Goal: Task Accomplishment & Management: Use online tool/utility

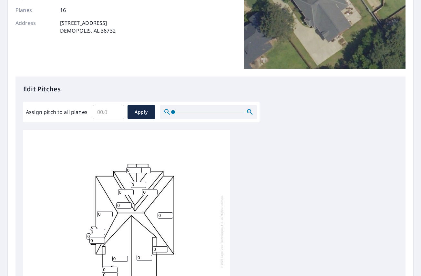
scroll to position [6, 0]
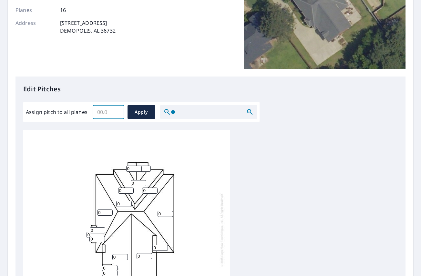
click at [108, 109] on input "Assign pitch to all planes" at bounding box center [109, 112] width 32 height 18
type input "11"
click at [146, 114] on span "Apply" at bounding box center [141, 112] width 17 height 8
type input "11"
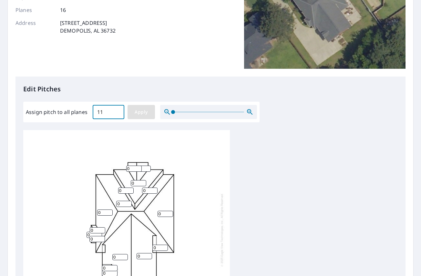
type input "11"
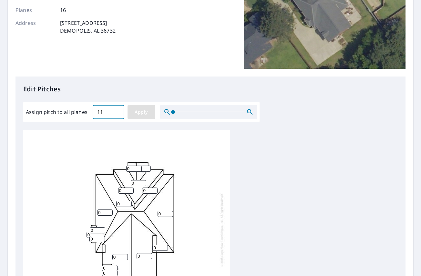
type input "11"
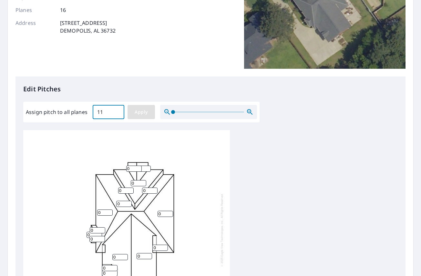
type input "11"
click at [135, 180] on input "11" at bounding box center [138, 183] width 15 height 6
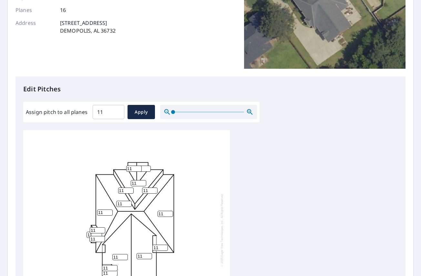
drag, startPoint x: 135, startPoint y: 177, endPoint x: 128, endPoint y: 178, distance: 7.8
click at [128, 178] on div "11 11 11 11 11 11 11 11 11 11 11 11 11 11 11 11" at bounding box center [126, 229] width 206 height 203
type input "7"
drag, startPoint x: 125, startPoint y: 197, endPoint x: 109, endPoint y: 198, distance: 15.2
click at [109, 198] on div "11 11 11 11 11 11 7 11 11 11 11 11 11 11 11 11" at bounding box center [126, 229] width 206 height 203
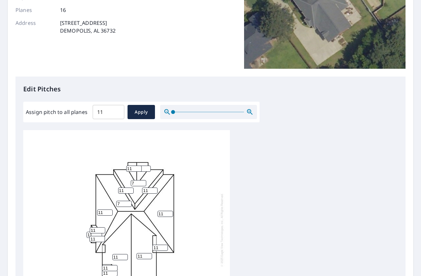
type input "7"
drag, startPoint x: 95, startPoint y: 225, endPoint x: 88, endPoint y: 226, distance: 7.2
click at [88, 226] on div "11 11 11 7 11 11 7 11 11 11 11 11 11 11 11 11" at bounding box center [126, 229] width 206 height 203
drag, startPoint x: 95, startPoint y: 234, endPoint x: 90, endPoint y: 235, distance: 5.8
click at [90, 236] on input "11" at bounding box center [96, 239] width 15 height 6
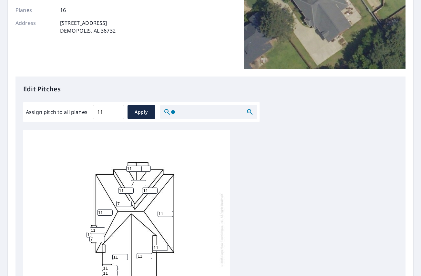
type input "7"
drag, startPoint x: 160, startPoint y: 242, endPoint x: 151, endPoint y: 241, distance: 8.8
click at [151, 241] on div "11 11 11 7 11 11 7 11 11 11 11 11 11 11 7 11" at bounding box center [126, 229] width 206 height 203
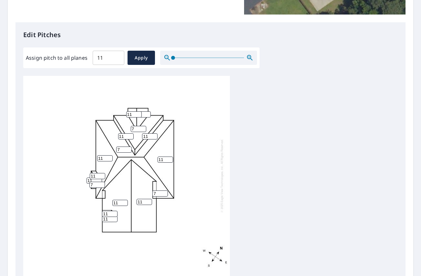
scroll to position [152, 0]
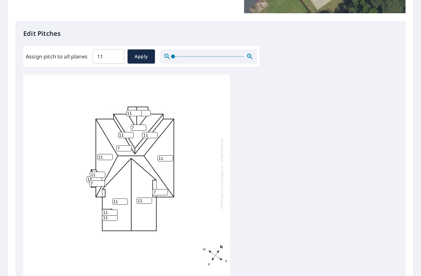
type input "7"
drag, startPoint x: 119, startPoint y: 197, endPoint x: 99, endPoint y: 199, distance: 20.4
click at [99, 199] on div "11 11 11 7 7 11 7 11 11 11 11 11 11 11 7 11" at bounding box center [126, 174] width 206 height 203
type input "6"
drag, startPoint x: 143, startPoint y: 195, endPoint x: 127, endPoint y: 194, distance: 16.5
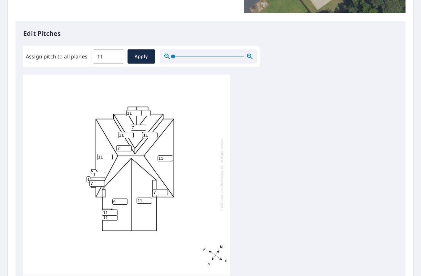
click at [127, 194] on div "6 11 11 7 7 11 7 11 11 11 11 11 11 11 7 11" at bounding box center [126, 174] width 206 height 203
type input "6"
drag, startPoint x: 108, startPoint y: 208, endPoint x: 97, endPoint y: 208, distance: 11.6
click at [97, 208] on div "6 6 11 7 7 11 7 11 11 11 11 11 11 11 7 11" at bounding box center [126, 174] width 206 height 203
type input "6"
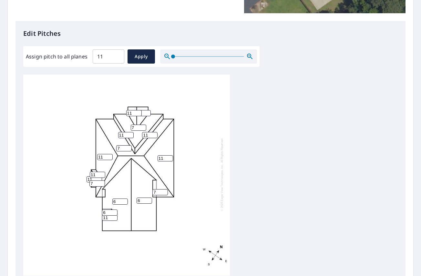
drag, startPoint x: 107, startPoint y: 212, endPoint x: 103, endPoint y: 212, distance: 3.9
click at [103, 215] on input "11" at bounding box center [109, 218] width 15 height 6
type input "6"
drag, startPoint x: 95, startPoint y: 169, endPoint x: 89, endPoint y: 169, distance: 6.1
click at [89, 169] on div "6 6 11 7 7 11 7 11 11 11 11 6 6 11 7 11" at bounding box center [126, 174] width 206 height 203
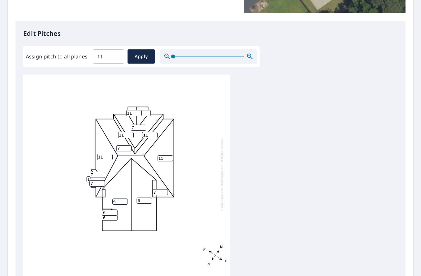
type input "7"
click at [212, 188] on div "6 6 11 7 7 11 7 11 11 11 11 6 6 11 7 7" at bounding box center [126, 174] width 206 height 203
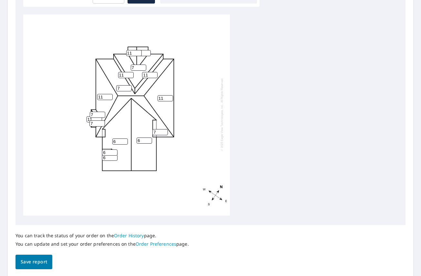
scroll to position [217, 0]
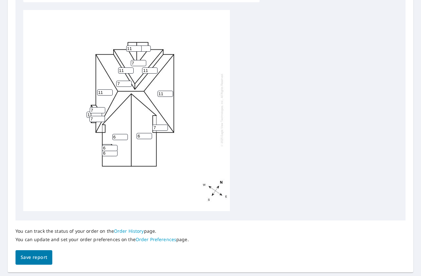
click at [33, 252] on button "Save report" at bounding box center [33, 257] width 37 height 15
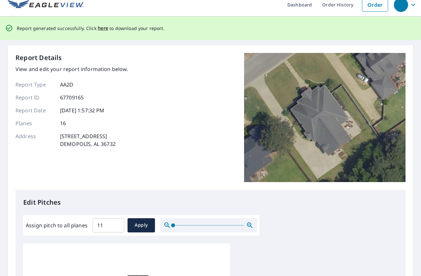
scroll to position [0, 0]
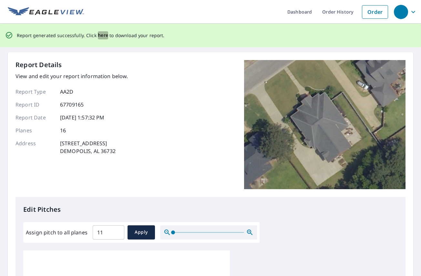
click at [99, 35] on span "here" at bounding box center [103, 35] width 11 height 8
click at [102, 35] on span "here" at bounding box center [103, 35] width 11 height 8
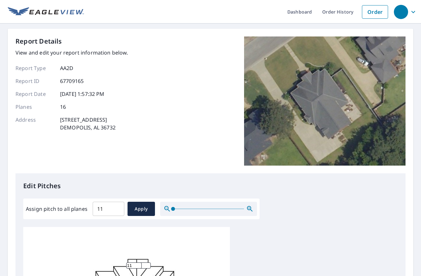
click at [406, 222] on div "Report Details View and edit your report information below. Report Type AA2D Re…" at bounding box center [210, 259] width 405 height 460
